Goal: Ask a question

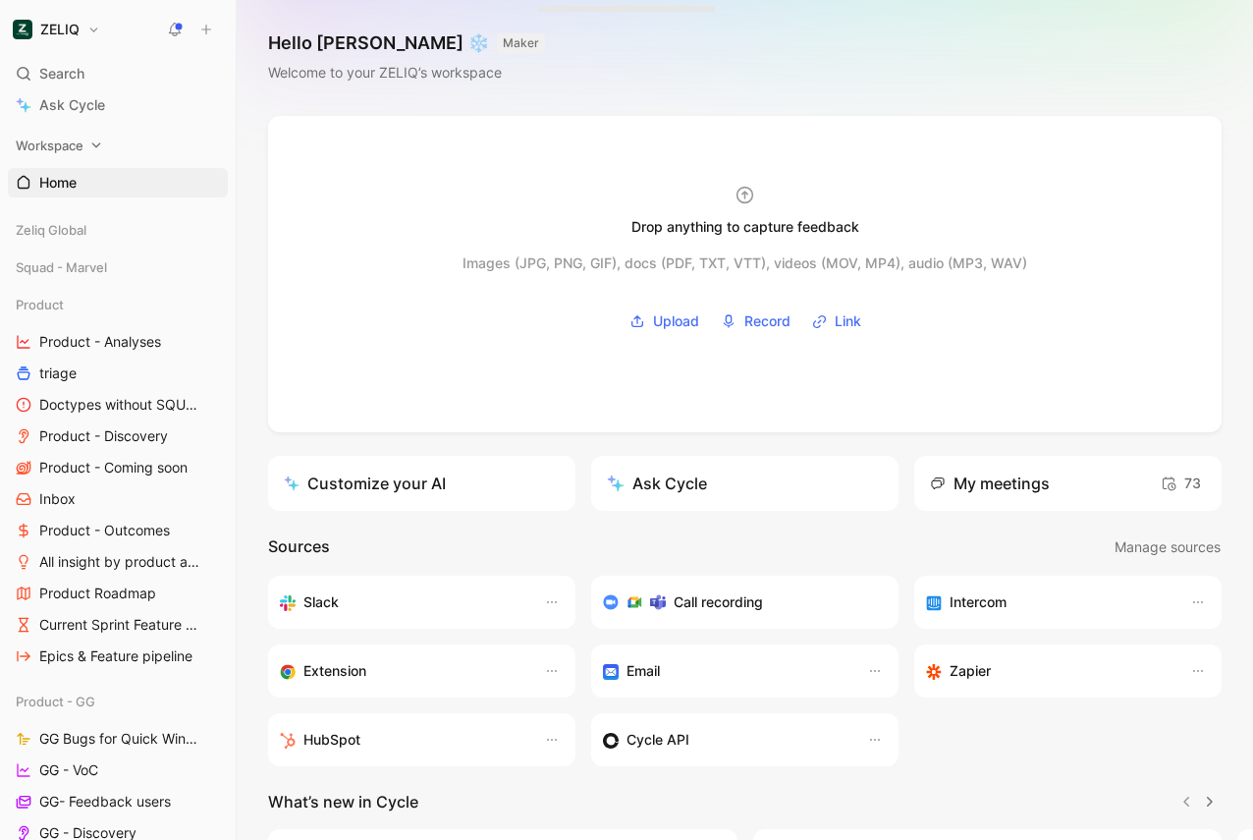
click at [80, 149] on span "Workspace" at bounding box center [50, 146] width 68 height 20
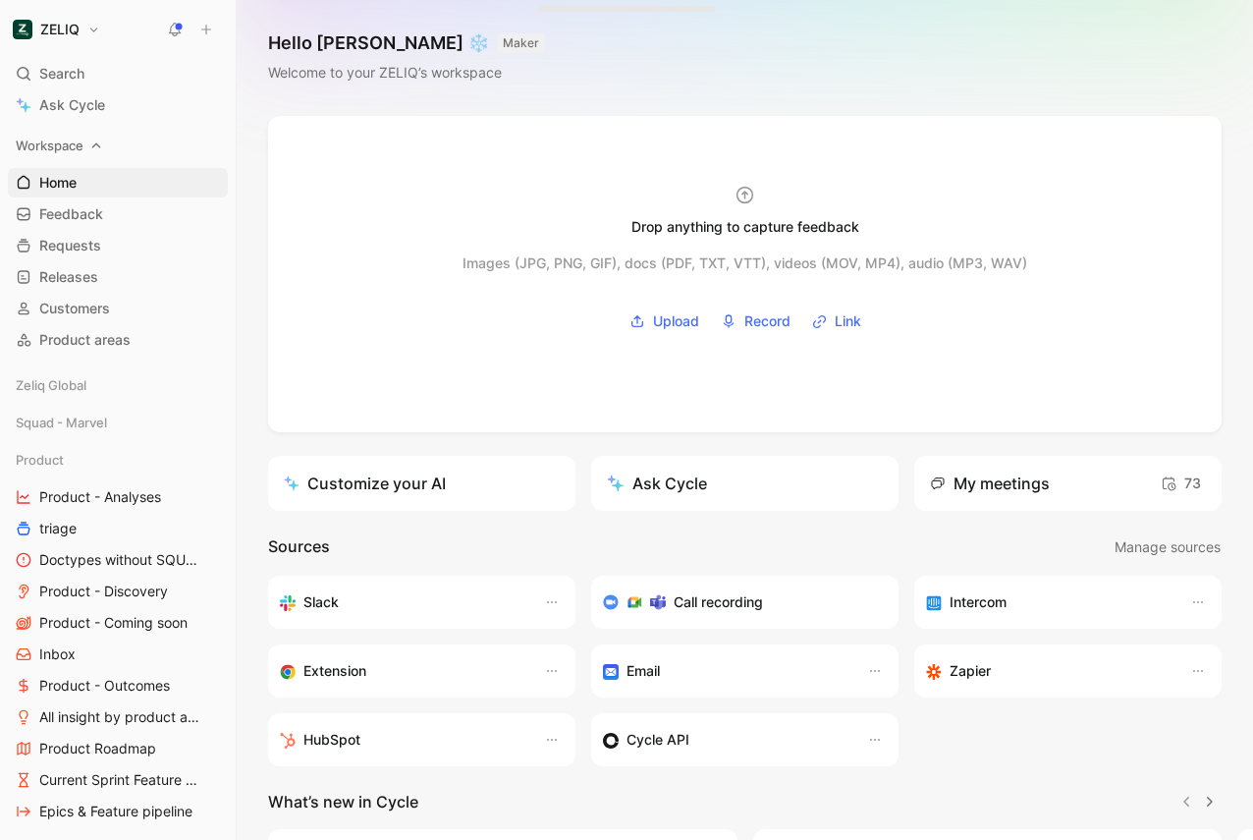
click at [66, 154] on span "Workspace" at bounding box center [50, 146] width 68 height 20
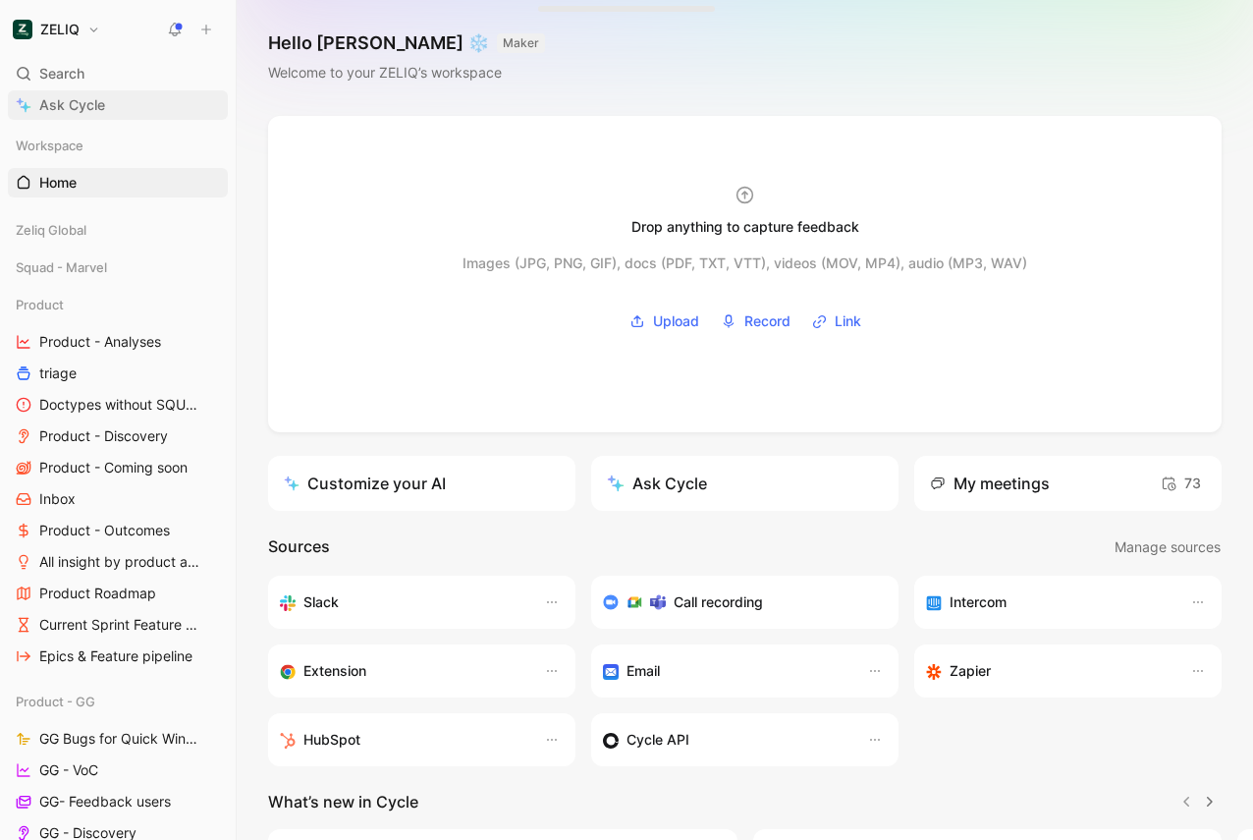
click at [67, 104] on span "Ask Cycle" at bounding box center [72, 105] width 66 height 24
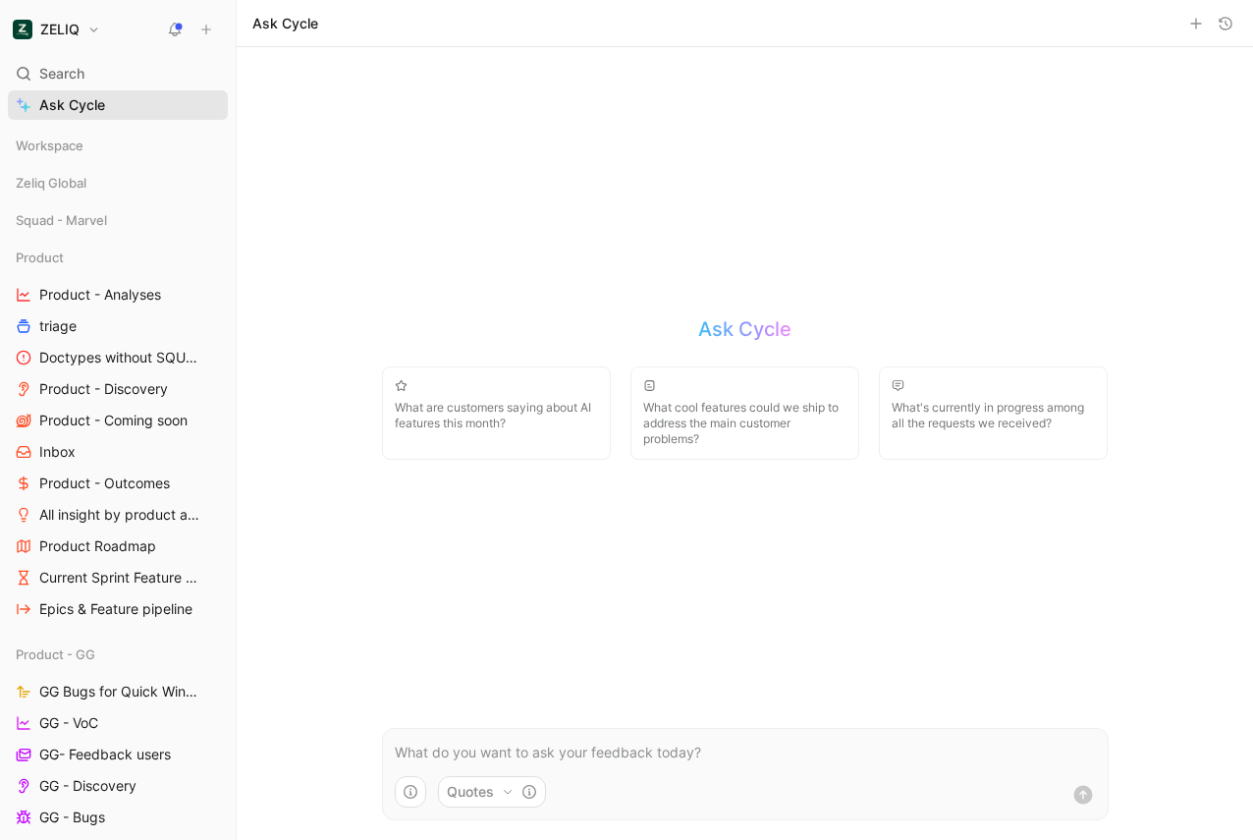
click at [59, 101] on span "Ask Cycle" at bounding box center [72, 105] width 66 height 24
drag, startPoint x: 451, startPoint y: 423, endPoint x: 872, endPoint y: 485, distance: 425.9
click at [0, 0] on div "ZELIQ Search ⌘ K Ask Cycle Workspace Zeliq Global Squad - Marvel Product Produc…" at bounding box center [626, 420] width 1253 height 840
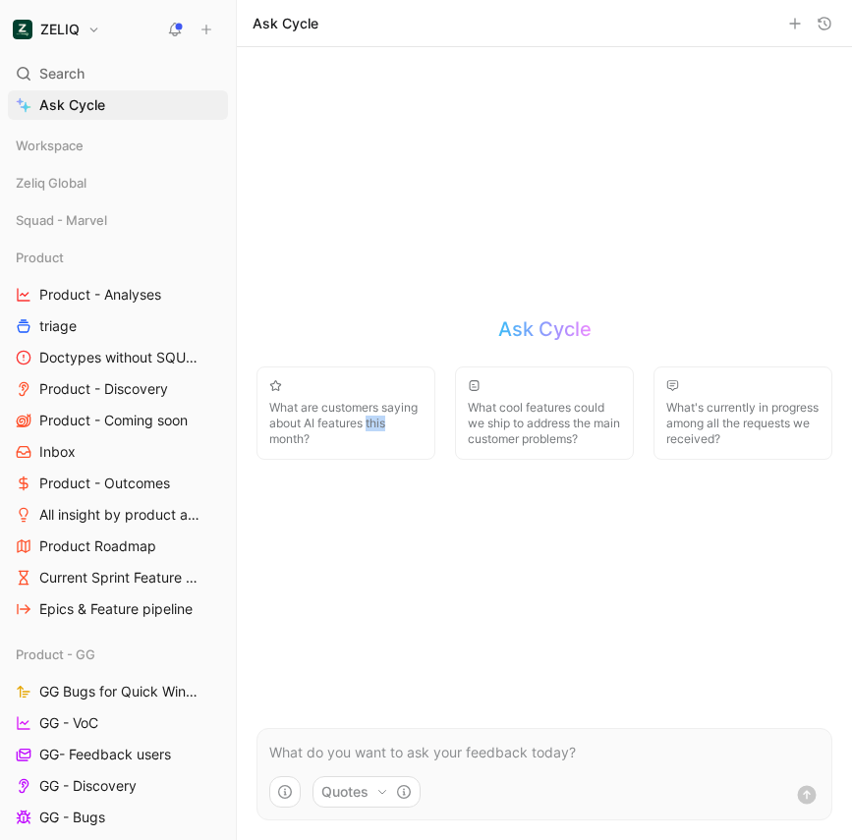
click at [757, 415] on span "What's currently in progress among all the requests we received?" at bounding box center [742, 423] width 153 height 47
click at [489, 750] on p "What's currently in progress among all the requests we received?" at bounding box center [544, 753] width 550 height 24
click at [363, 777] on button "Quotes" at bounding box center [366, 791] width 108 height 31
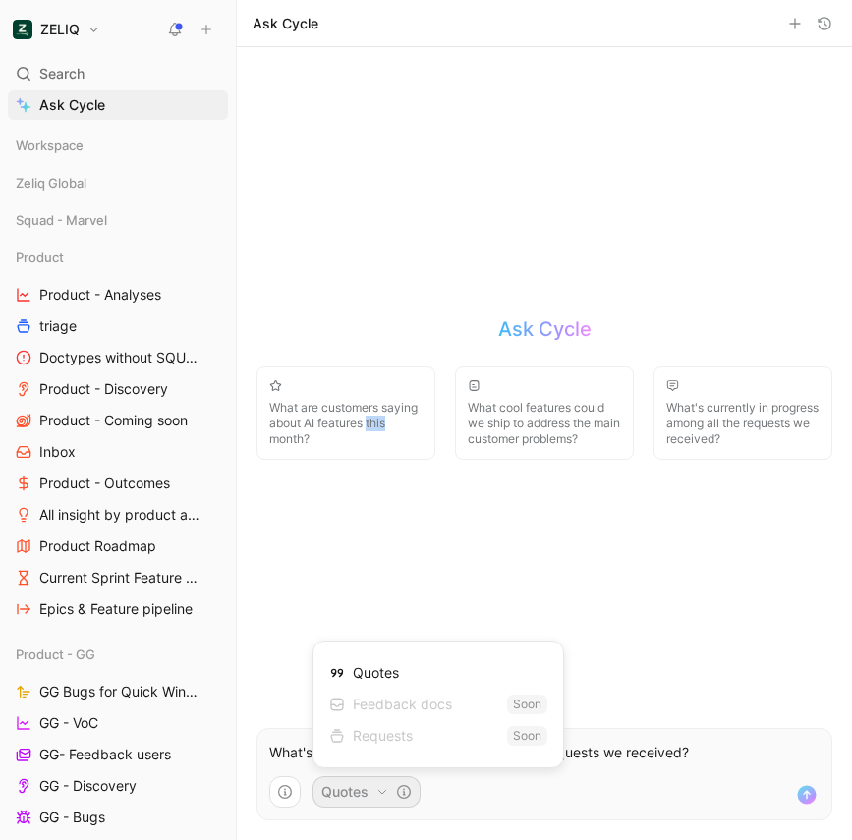
click at [323, 759] on div "Quotes Feedback docs Soon Requests Soon" at bounding box center [437, 704] width 251 height 128
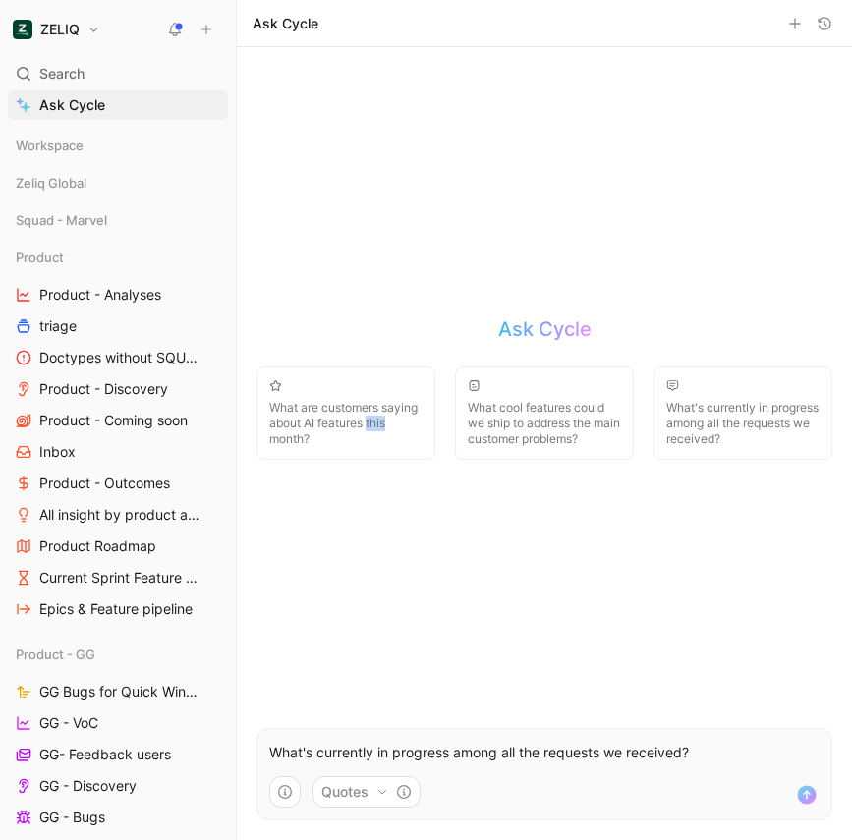
click at [293, 758] on html "ZELIQ Search ⌘ K Ask Cycle Workspace Zeliq Global Squad - Marvel Product Produc…" at bounding box center [426, 420] width 852 height 840
click at [289, 797] on icon "button" at bounding box center [285, 792] width 16 height 16
click at [269, 763] on html "ZELIQ Search ⌘ K Ask Cycle Workspace Zeliq Global Squad - Marvel Product Produc…" at bounding box center [426, 420] width 852 height 840
click at [284, 735] on form "What's currently in progress among all the requests we received? Quotes" at bounding box center [544, 774] width 576 height 92
click at [284, 747] on p "What's currently in progress among all the requests we received?" at bounding box center [544, 753] width 550 height 24
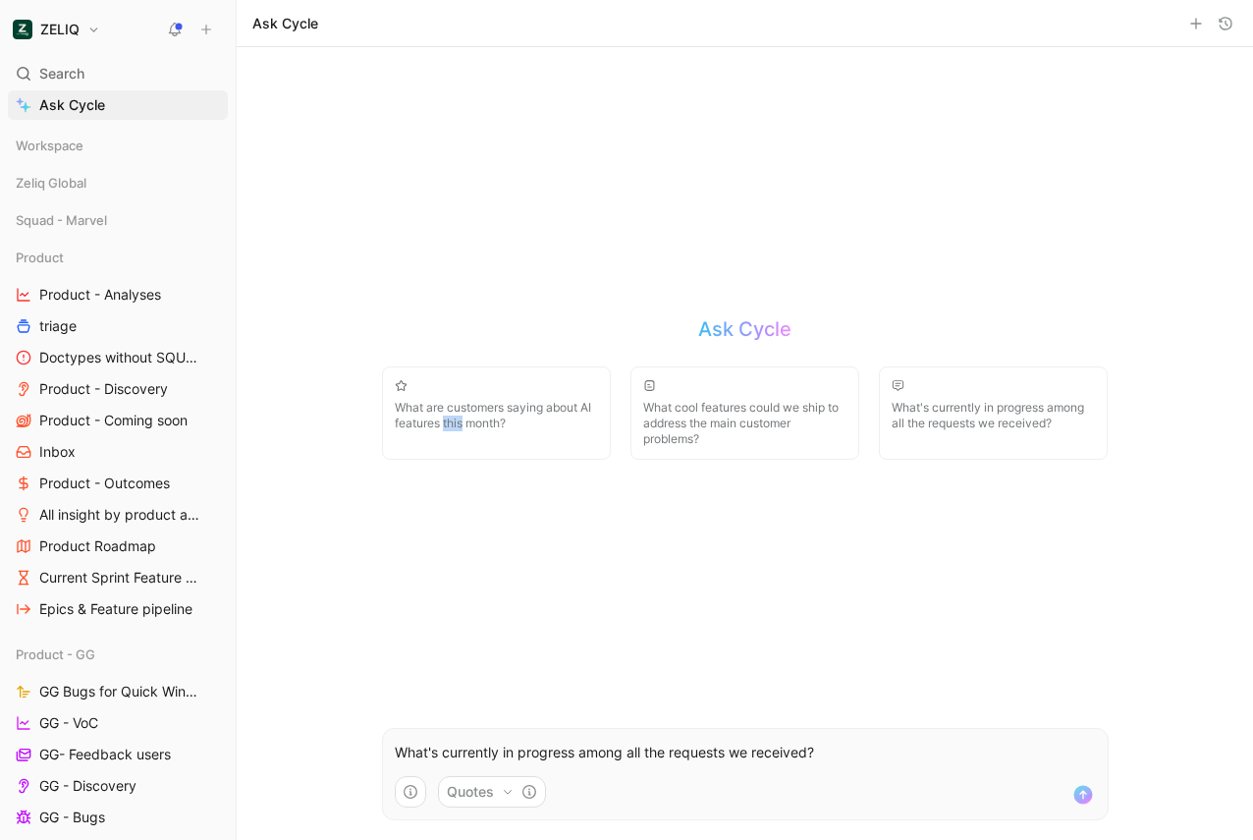
click at [626, 759] on p "What's currently in progress among all the requests we received?" at bounding box center [745, 753] width 701 height 24
click at [1195, 24] on use "button" at bounding box center [1196, 24] width 10 height 10
click at [1194, 28] on icon "button" at bounding box center [1196, 24] width 16 height 16
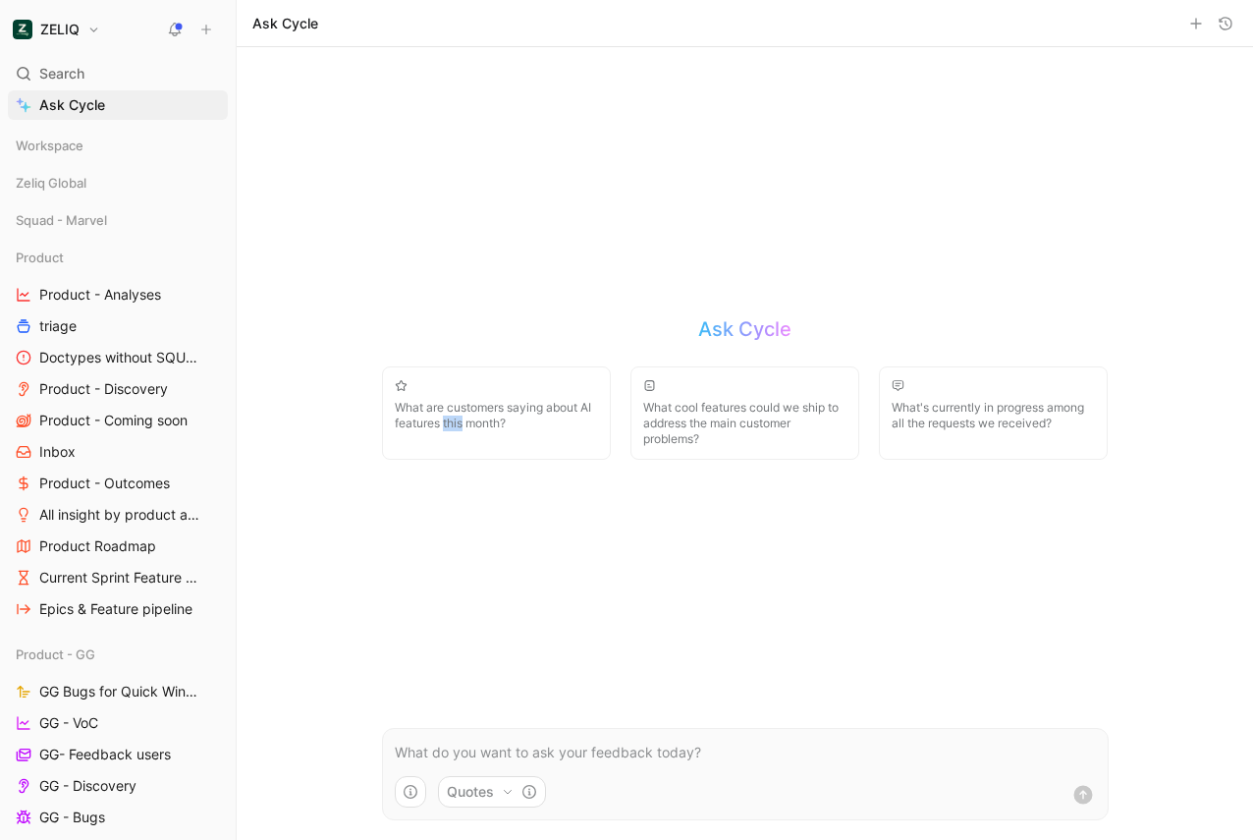
click at [1213, 28] on div at bounding box center [1211, 24] width 53 height 24
click at [1226, 28] on icon "button" at bounding box center [1226, 24] width 16 height 16
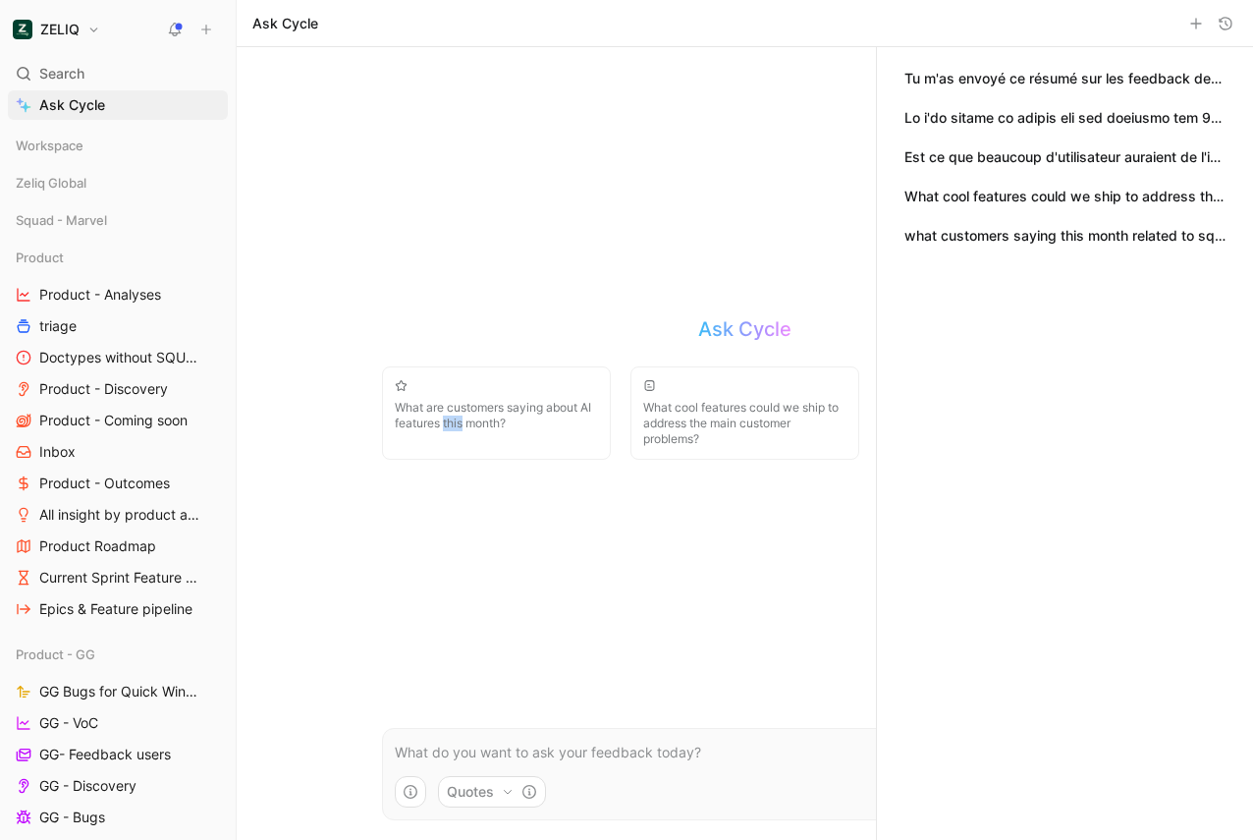
click at [1232, 27] on icon "button" at bounding box center [1226, 24] width 16 height 16
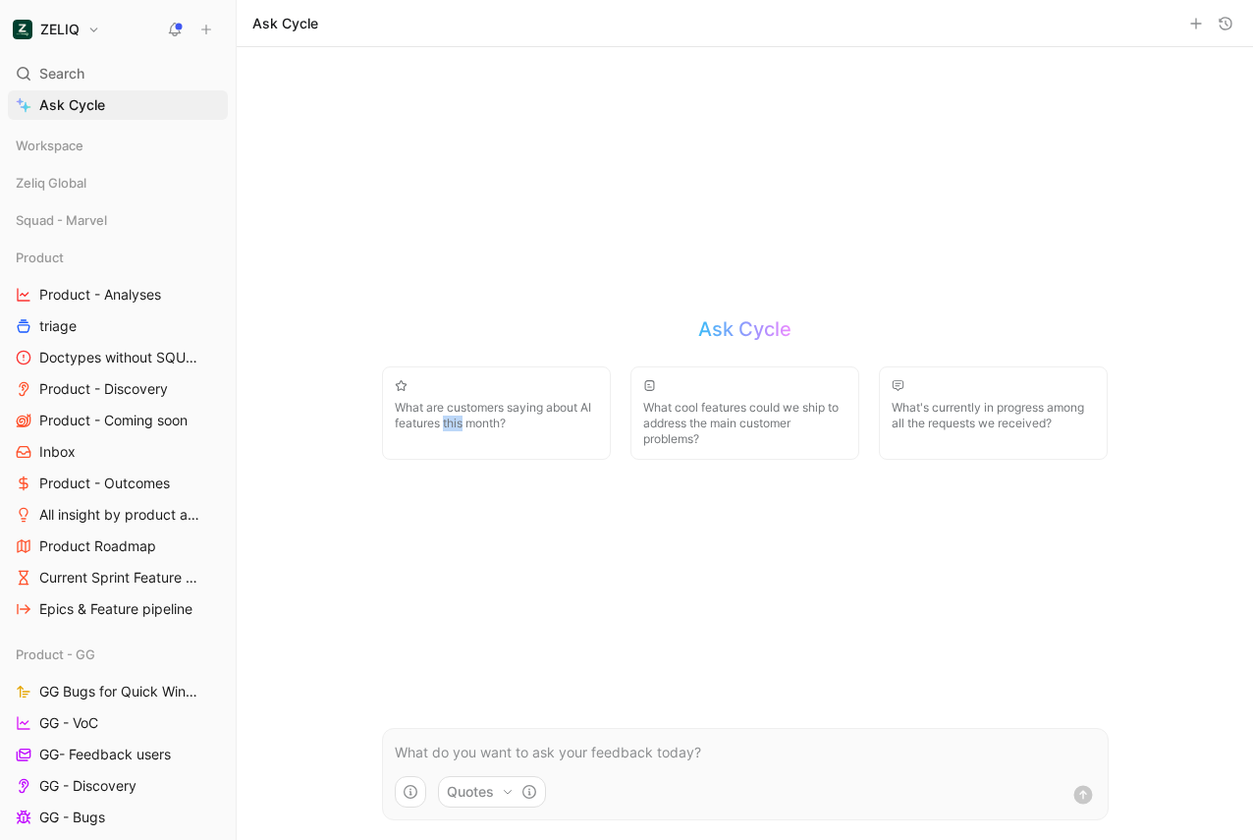
click at [1218, 26] on icon "button" at bounding box center [1226, 24] width 16 height 16
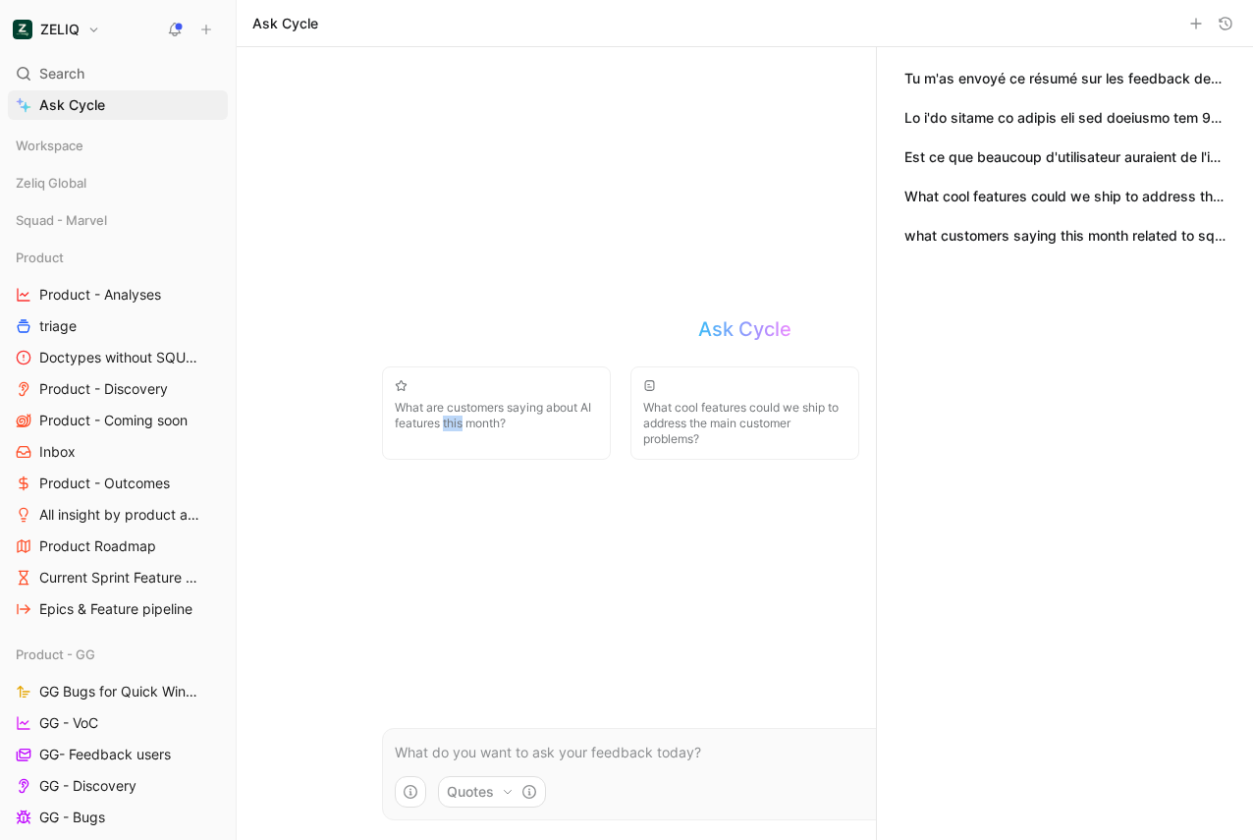
click at [1204, 26] on button "button" at bounding box center [1197, 24] width 24 height 24
click at [1232, 23] on use "button" at bounding box center [1226, 23] width 12 height 12
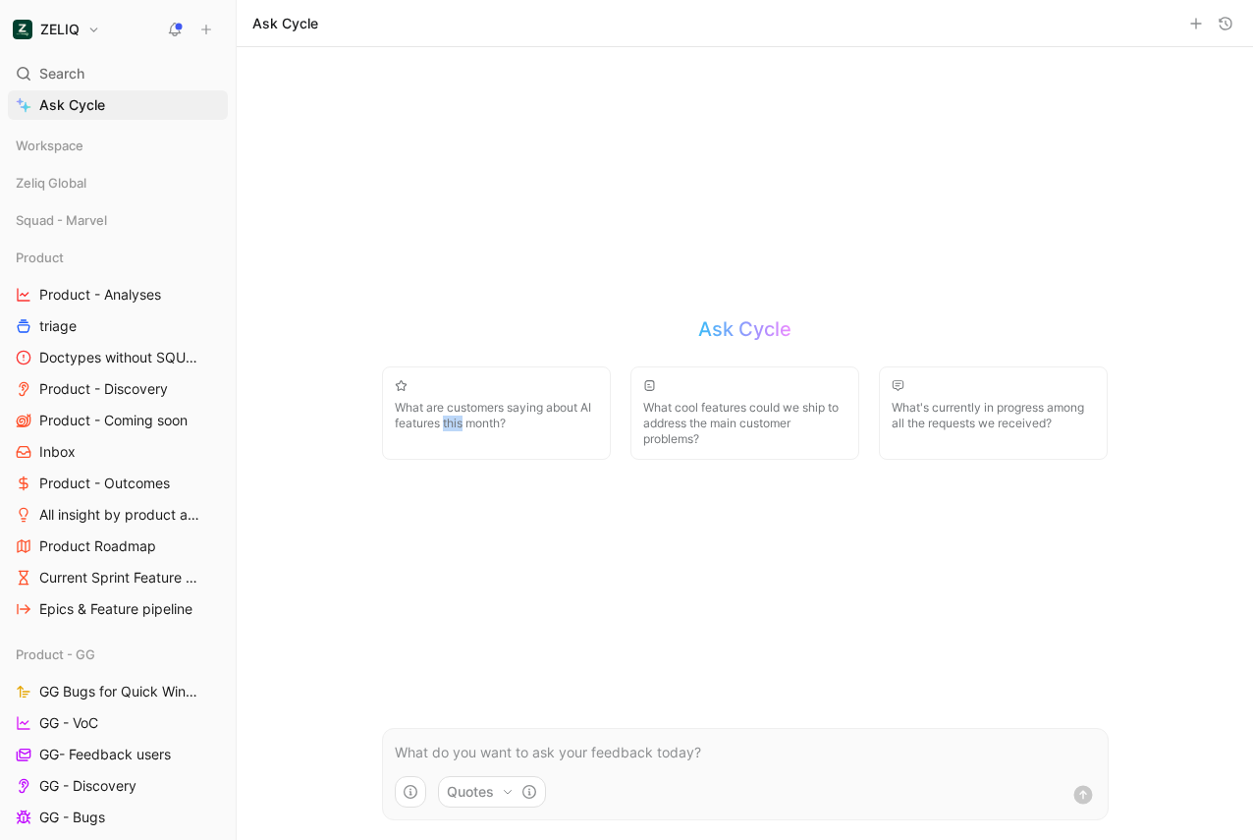
click at [517, 743] on p at bounding box center [745, 753] width 701 height 24
click at [406, 752] on p at bounding box center [745, 753] width 701 height 24
